Goal: Task Accomplishment & Management: Complete application form

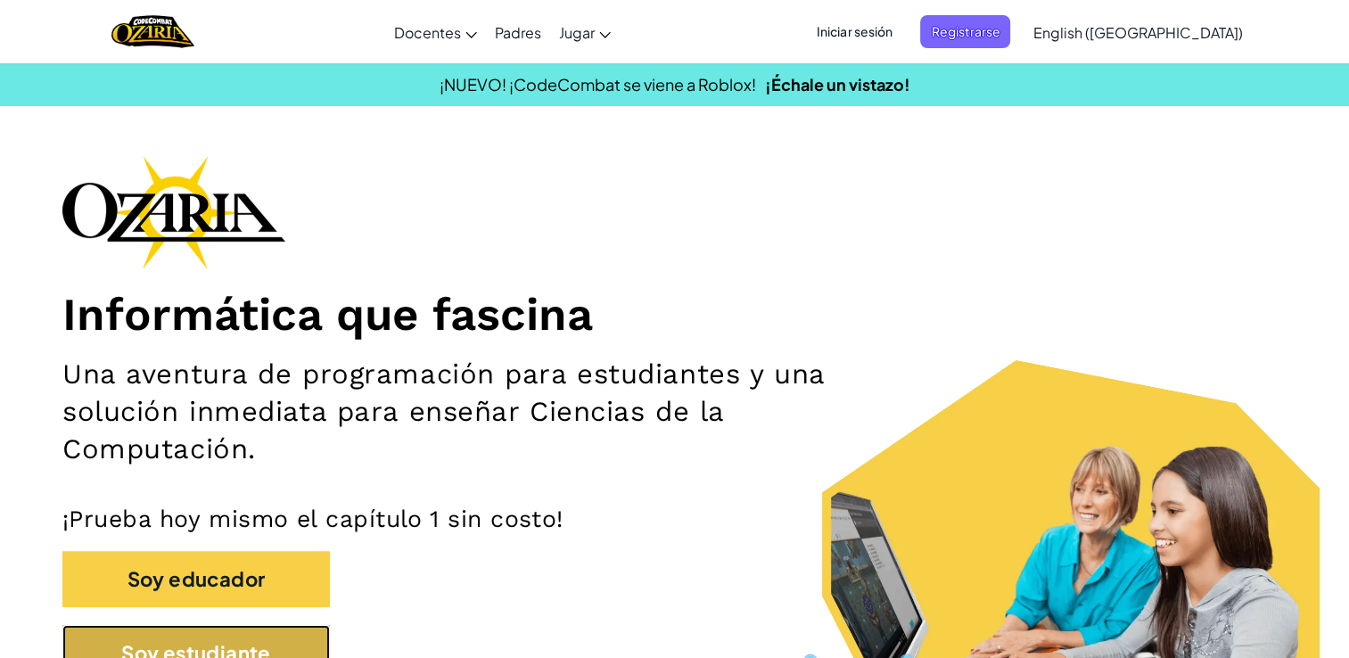
click at [228, 643] on button "Soy estudiante" at bounding box center [195, 653] width 267 height 56
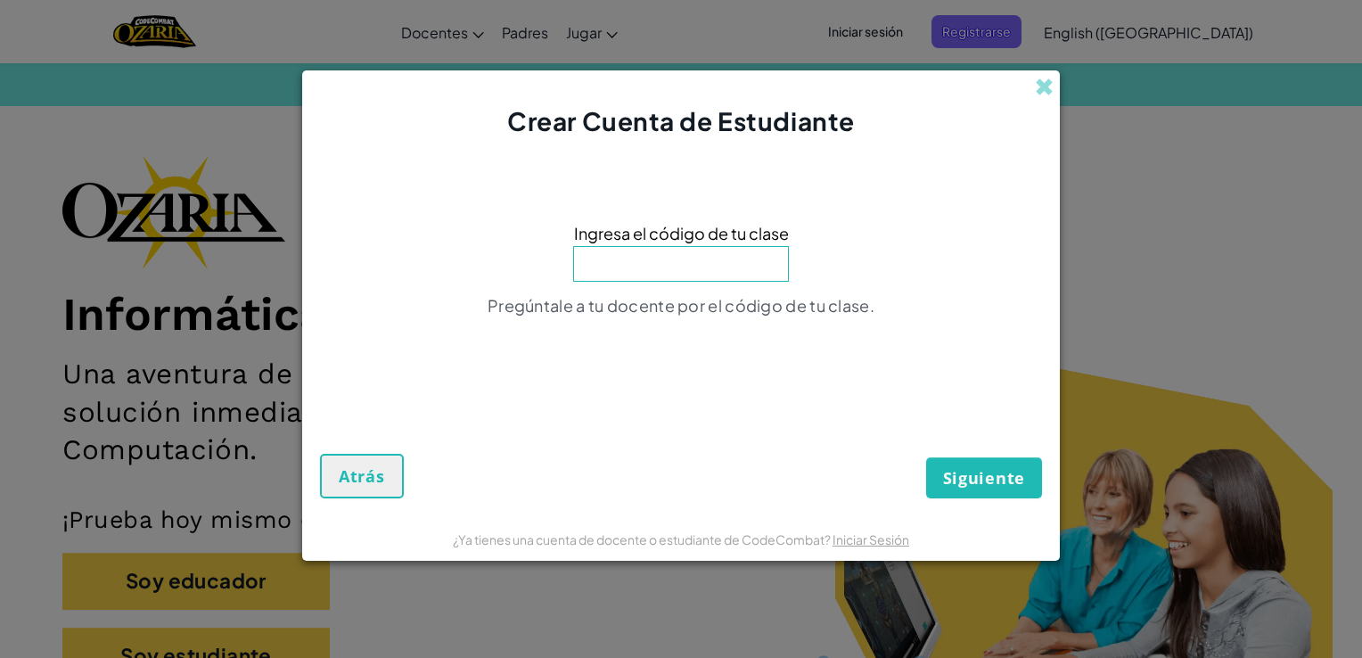
click at [640, 268] on input at bounding box center [681, 264] width 216 height 36
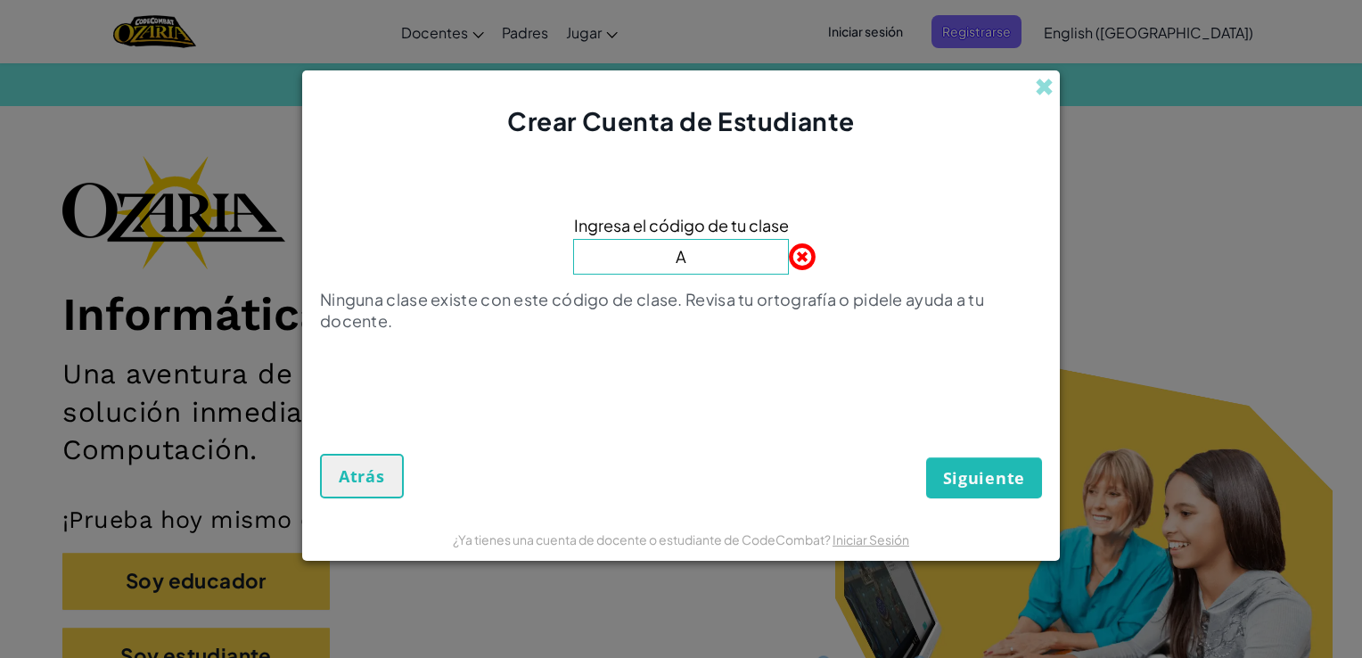
type input "ArmHandFace"
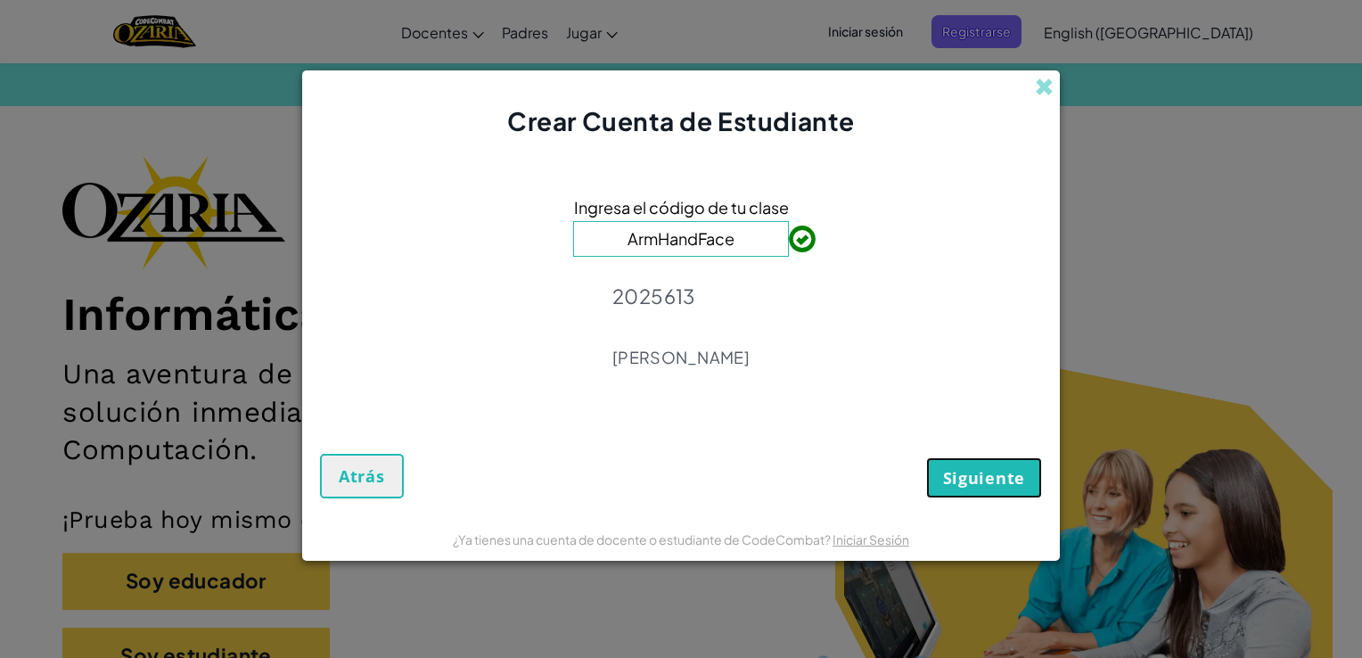
click at [976, 472] on span "Siguiente" at bounding box center [984, 477] width 82 height 21
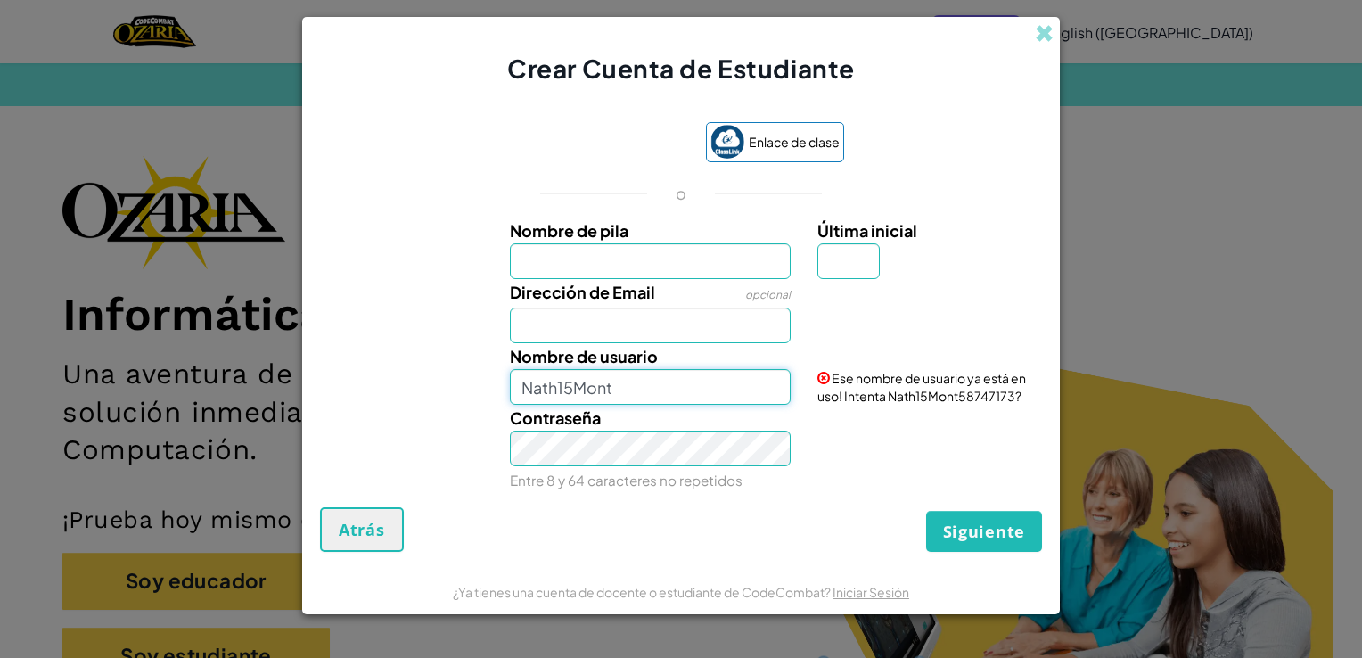
click at [742, 384] on input "Nath15Mont" at bounding box center [651, 387] width 282 height 36
type input "N"
click at [703, 390] on input "[EMAIL_ADDRESS][DOMAIN_NAME]" at bounding box center [651, 387] width 282 height 36
click at [766, 394] on input "[EMAIL_ADDRESS][DOMAIN_NAME]" at bounding box center [651, 387] width 282 height 36
type input "[EMAIL_ADDRESS][DOMAIN_NAME]"
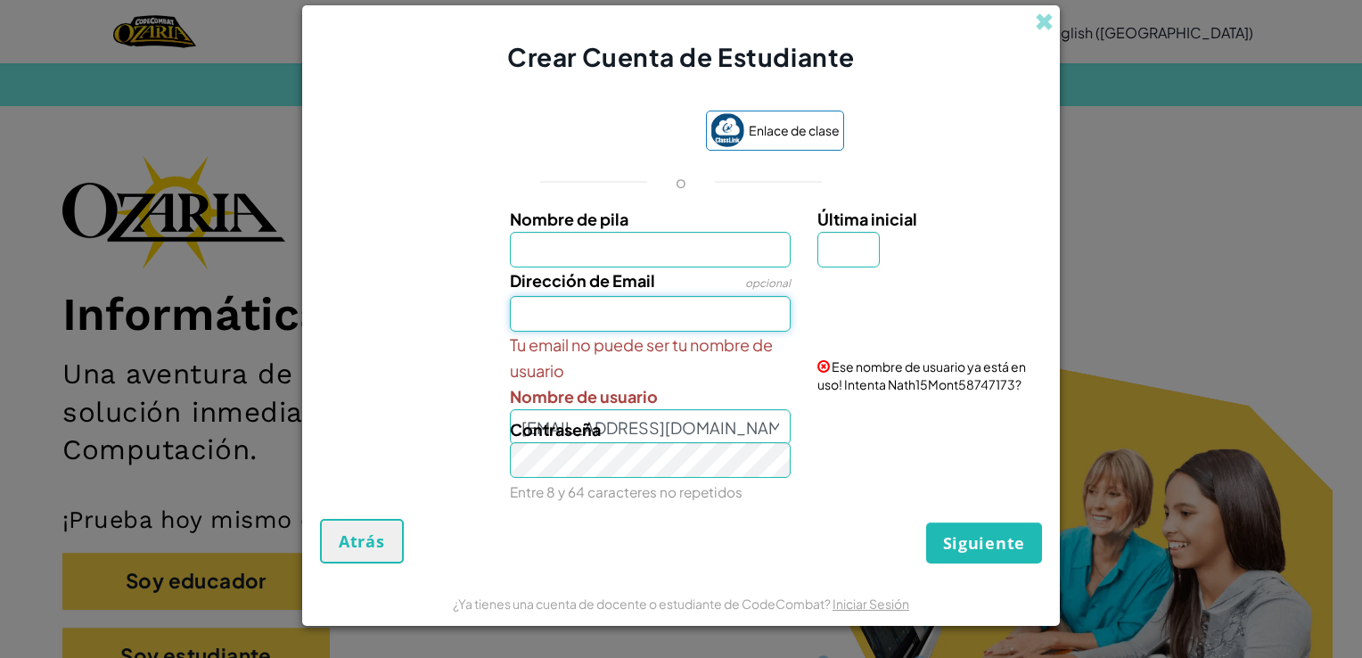
click at [715, 335] on div "Nombre de pila Última inicial Dirección de Email opcional Tu email no puede ser…" at bounding box center [680, 353] width 713 height 295
click at [443, 282] on div "Dirección de Email opcional" at bounding box center [681, 299] width 740 height 64
click at [570, 246] on input "Nombre de pila" at bounding box center [651, 250] width 282 height 36
type input "[PERSON_NAME]"
type input "R"
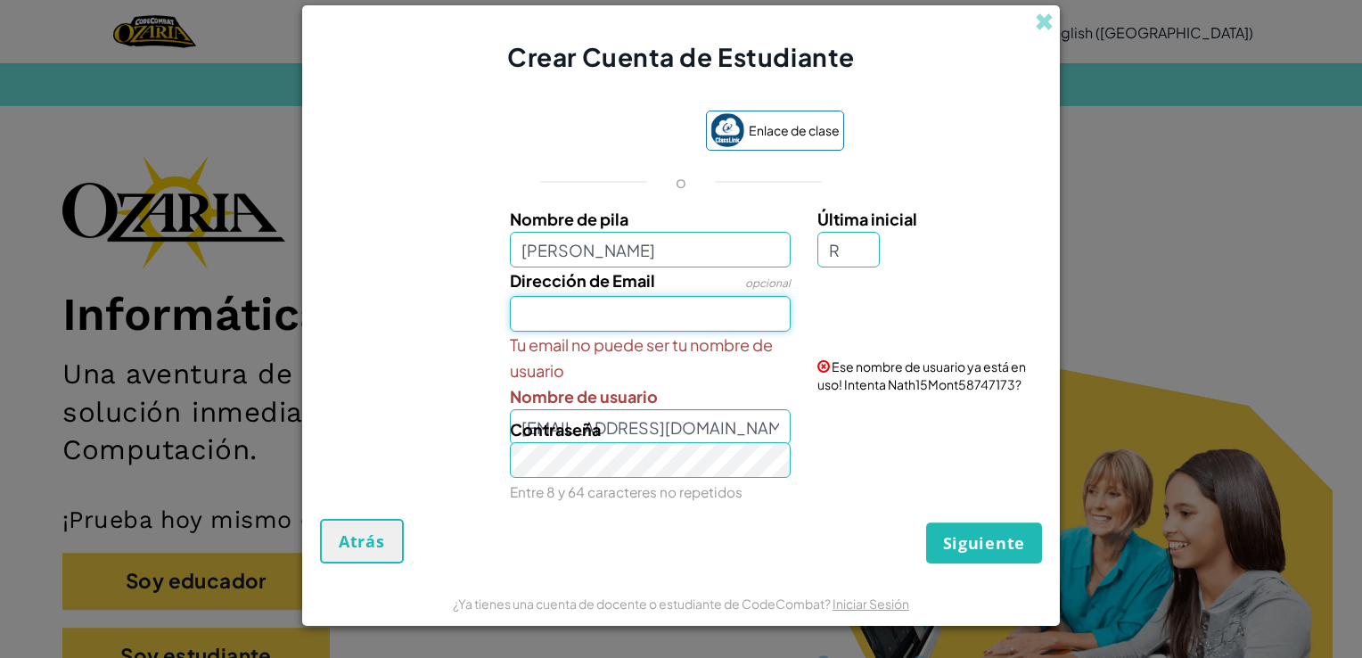
type input "[EMAIL_ADDRESS][DOMAIN_NAME]"
type input "NathalyR"
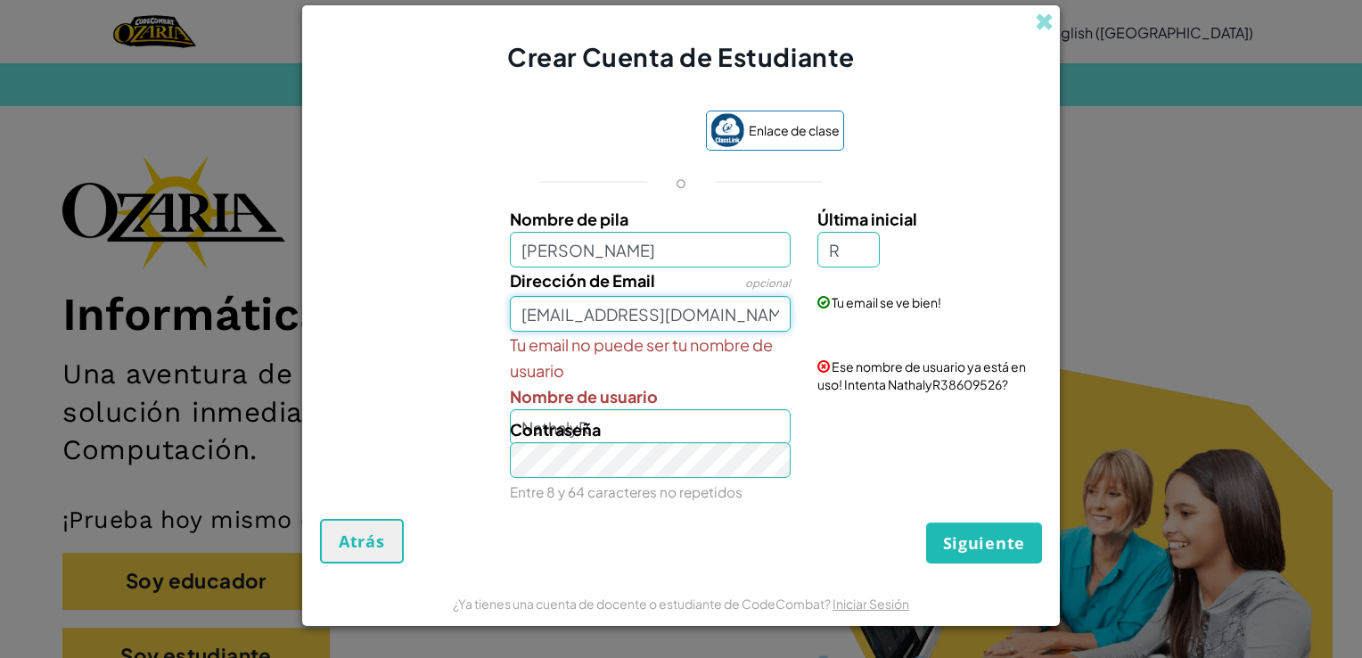
scroll to position [0, 84]
drag, startPoint x: 533, startPoint y: 307, endPoint x: 875, endPoint y: 311, distance: 342.3
click at [875, 311] on div "Dirección de Email opcional [EMAIL_ADDRESS][DOMAIN_NAME] Tu email se ve bien!" at bounding box center [681, 299] width 740 height 64
type input "m"
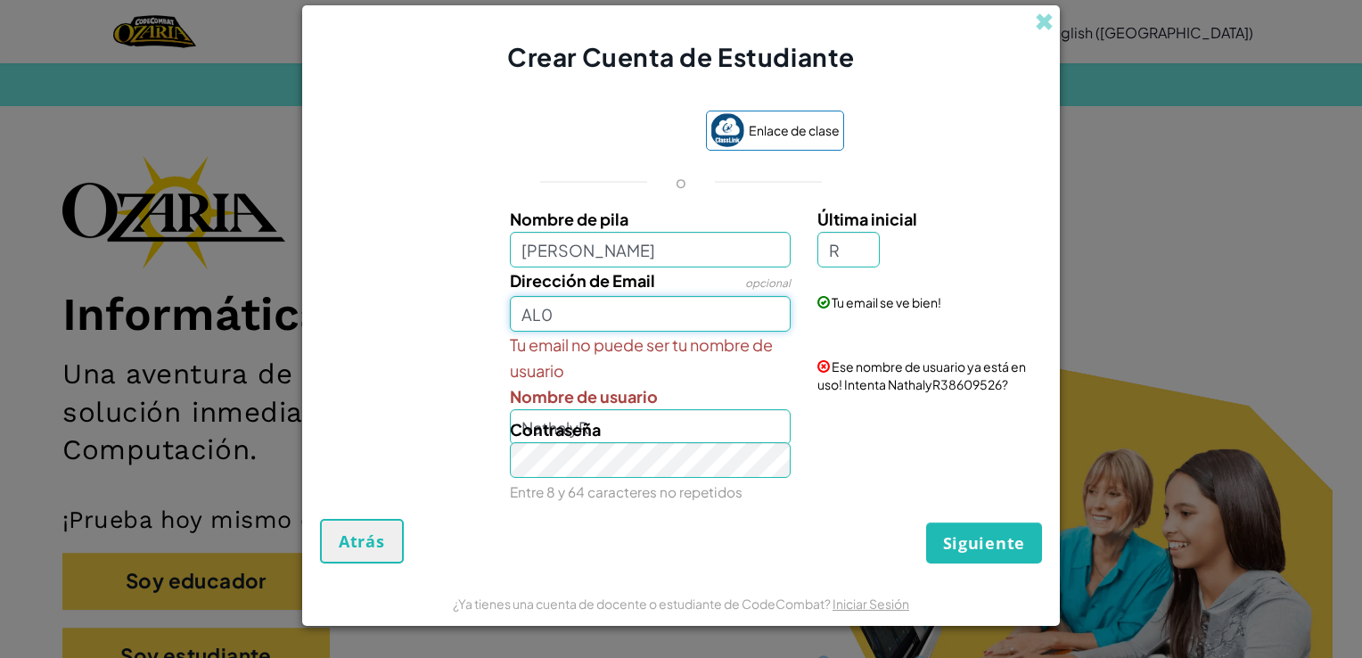
type input "[EMAIL_ADDRESS][DOMAIN_NAME]"
click at [868, 561] on div "Siguiente Atrás" at bounding box center [681, 541] width 722 height 45
click at [629, 447] on div "Contraseña Entre 8 y 64 caracteres no repetidos" at bounding box center [651, 460] width 308 height 88
click at [686, 441] on div "Contraseña Entre 8 y 64 caracteres no repetidos" at bounding box center [651, 460] width 308 height 88
click at [584, 256] on input "[PERSON_NAME]" at bounding box center [651, 250] width 282 height 36
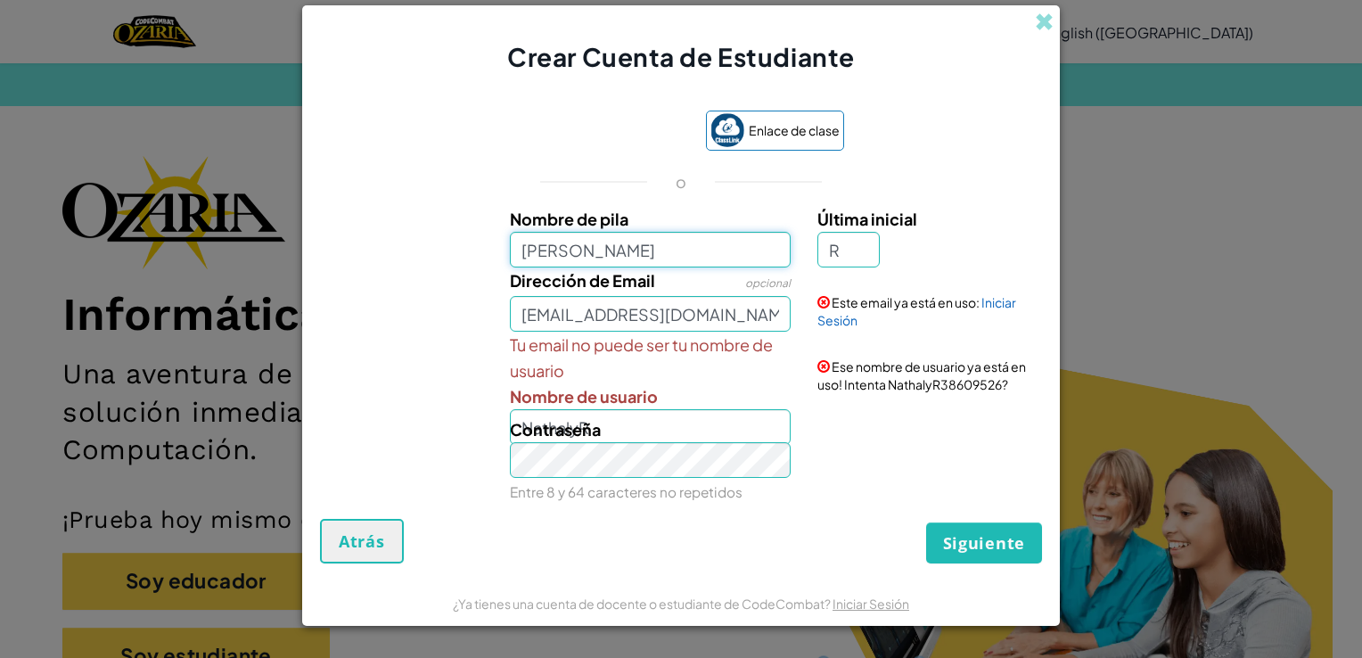
click at [584, 256] on input "[PERSON_NAME]" at bounding box center [651, 250] width 282 height 36
type input "NathalyR"
type input "NathalyRR"
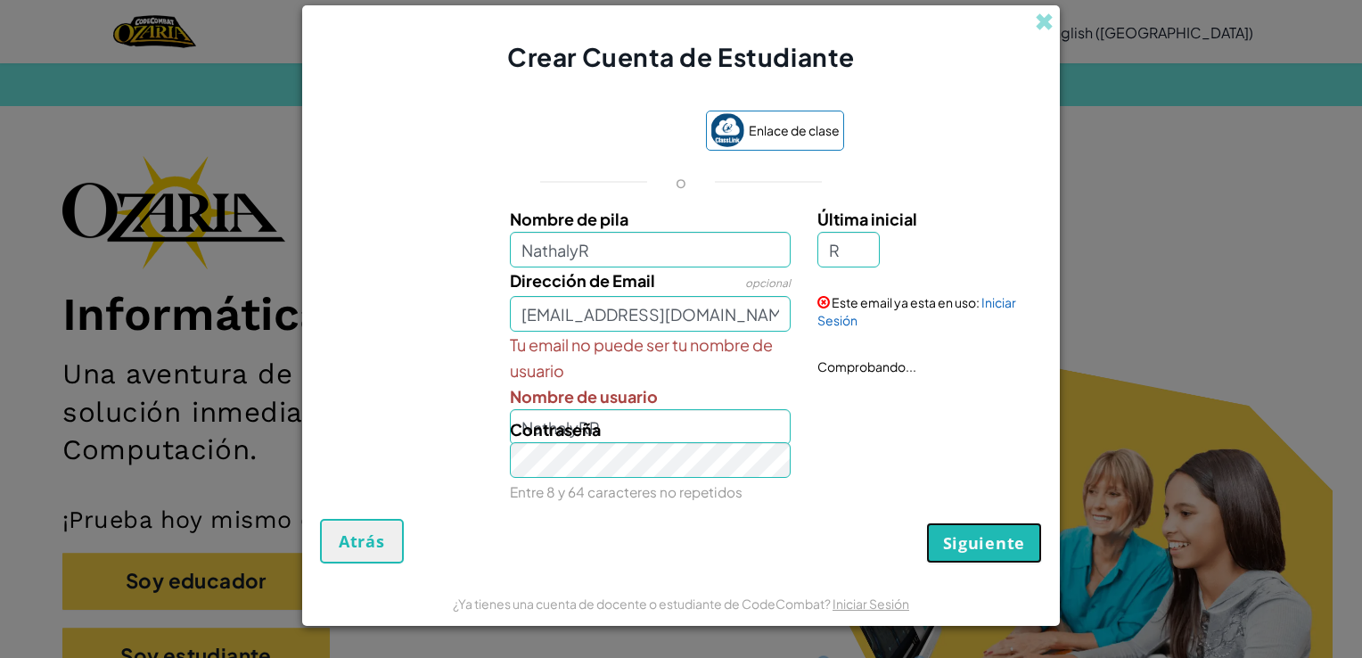
click at [980, 543] on span "Siguiente" at bounding box center [984, 542] width 82 height 21
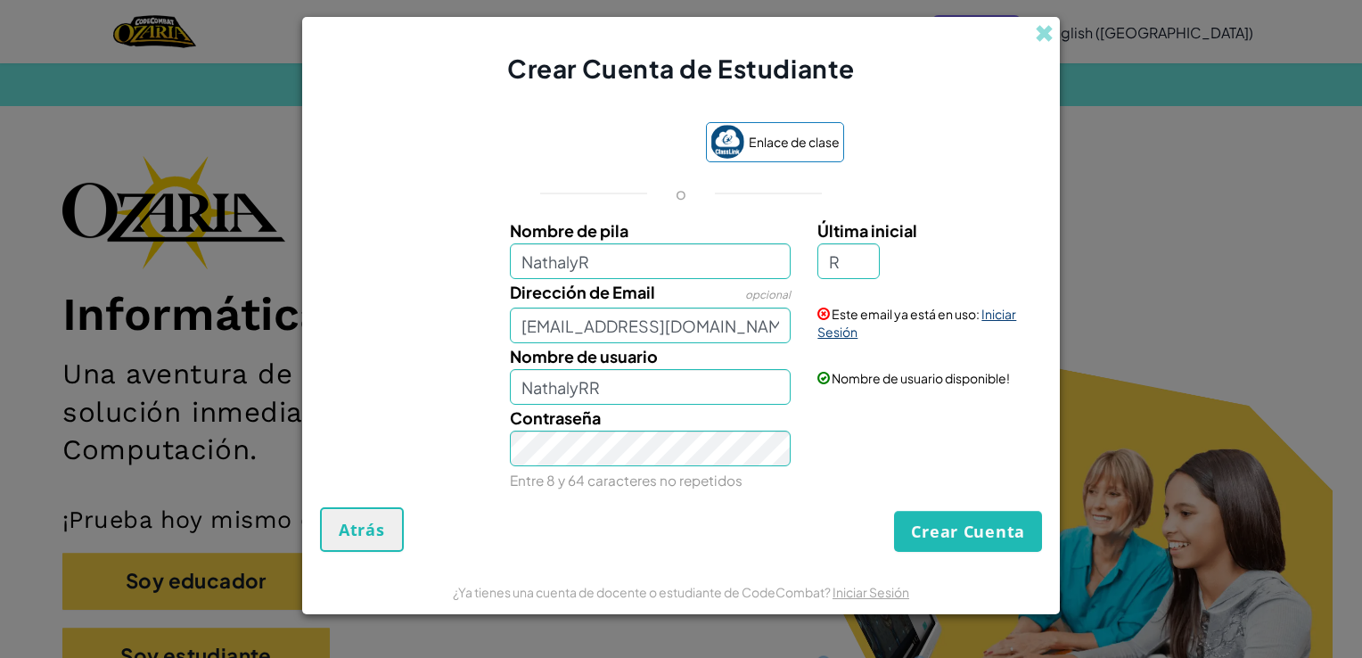
click at [1002, 322] on link "Iniciar Sesión" at bounding box center [916, 323] width 199 height 34
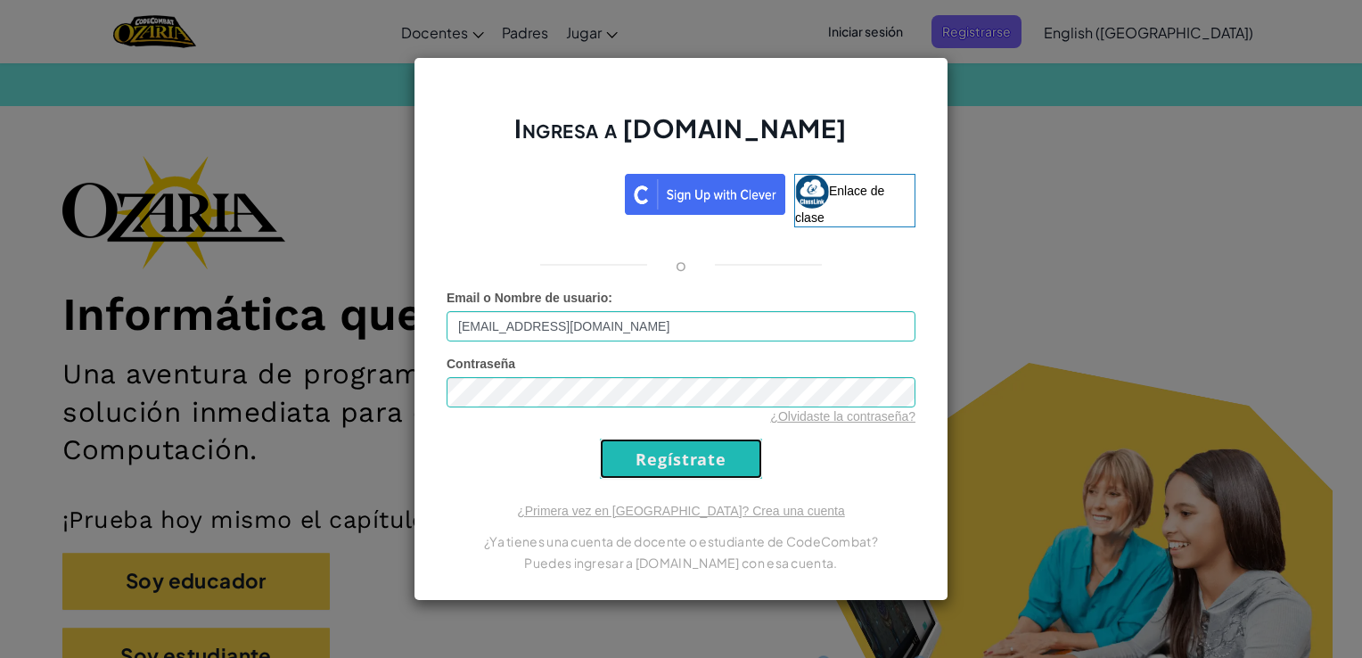
click at [653, 463] on input "Regístrate" at bounding box center [681, 459] width 162 height 40
